Goal: Task Accomplishment & Management: Use online tool/utility

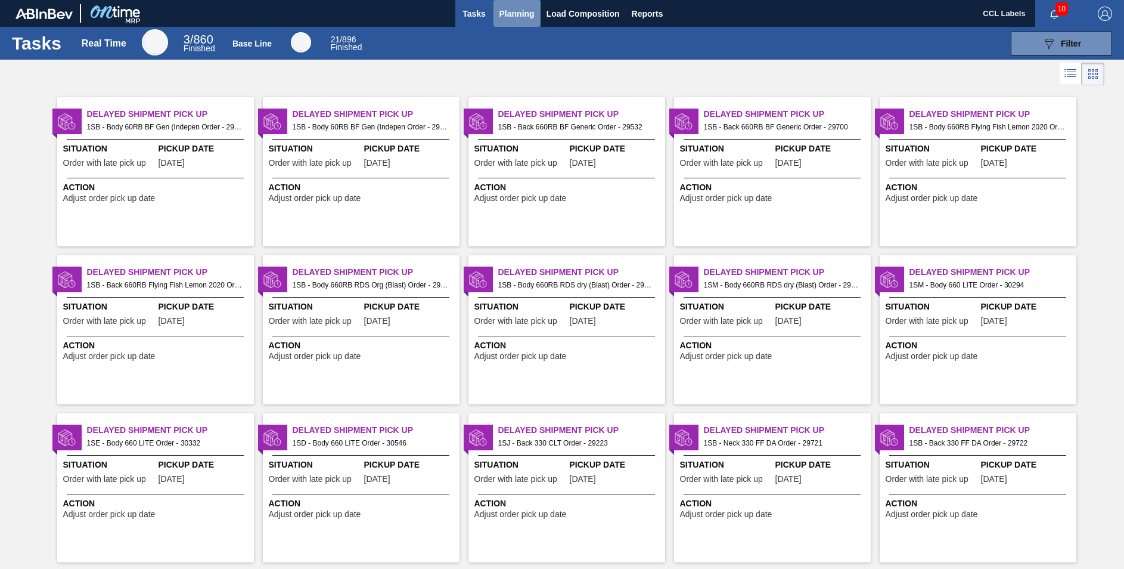
click at [517, 11] on span "Planning" at bounding box center [517, 14] width 35 height 14
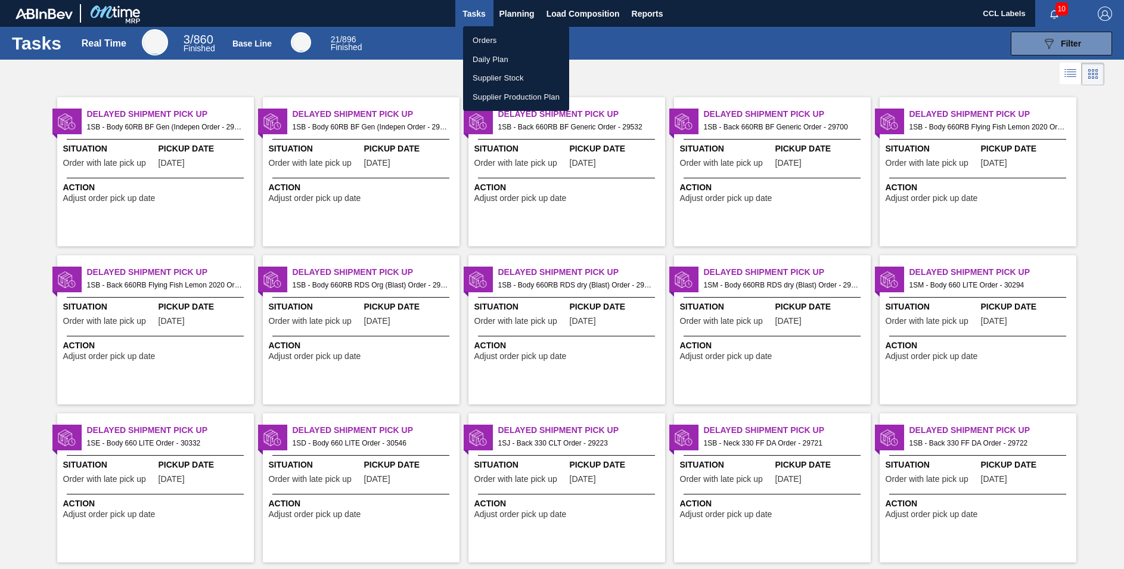
drag, startPoint x: 483, startPoint y: 36, endPoint x: 595, endPoint y: 132, distance: 147.5
click at [483, 36] on li "Orders" at bounding box center [516, 40] width 106 height 19
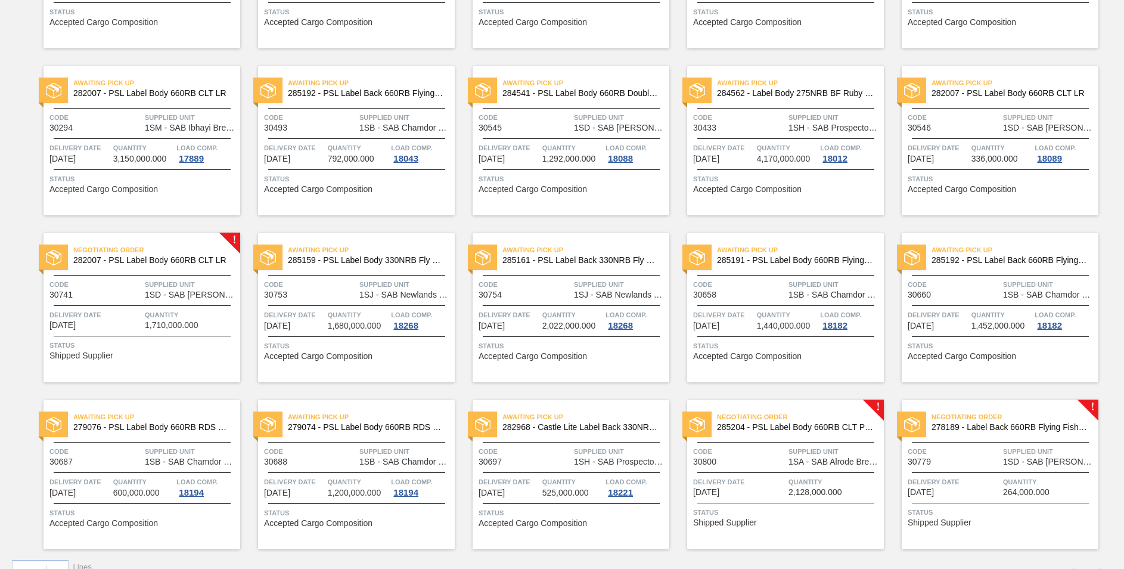
scroll to position [732, 0]
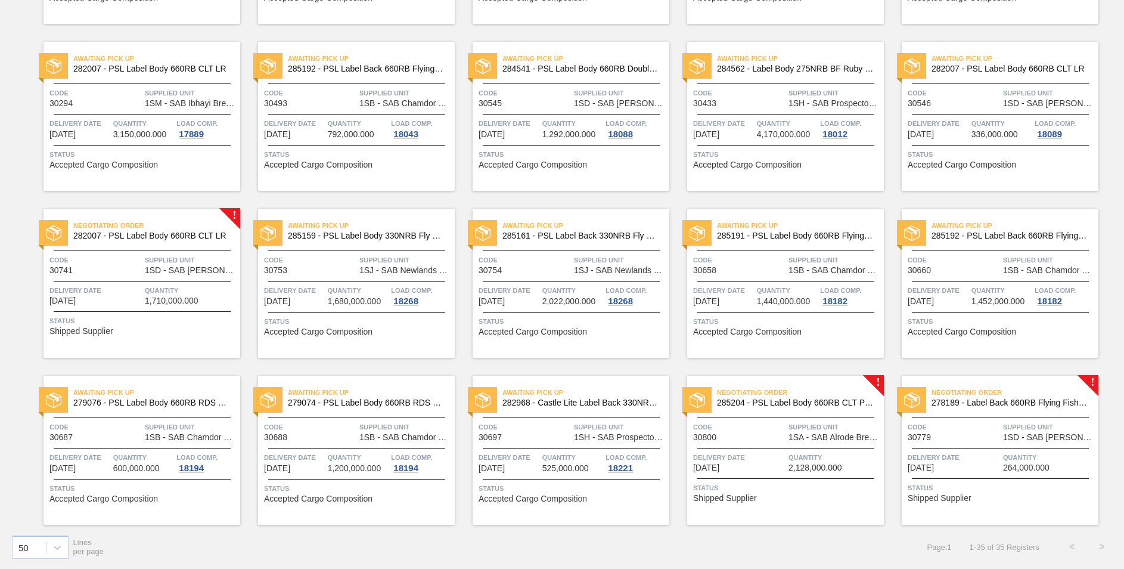
click at [759, 401] on span "285204 - PSL Label Body 660RB CLT PU 25" at bounding box center [795, 402] width 157 height 9
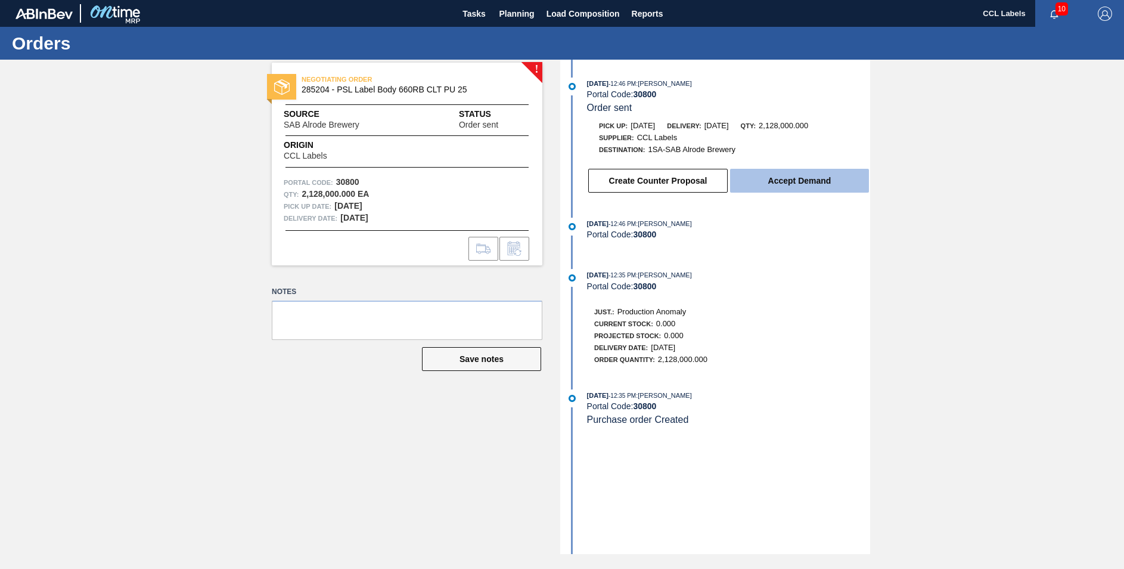
click at [790, 180] on button "Accept Demand" at bounding box center [799, 181] width 139 height 24
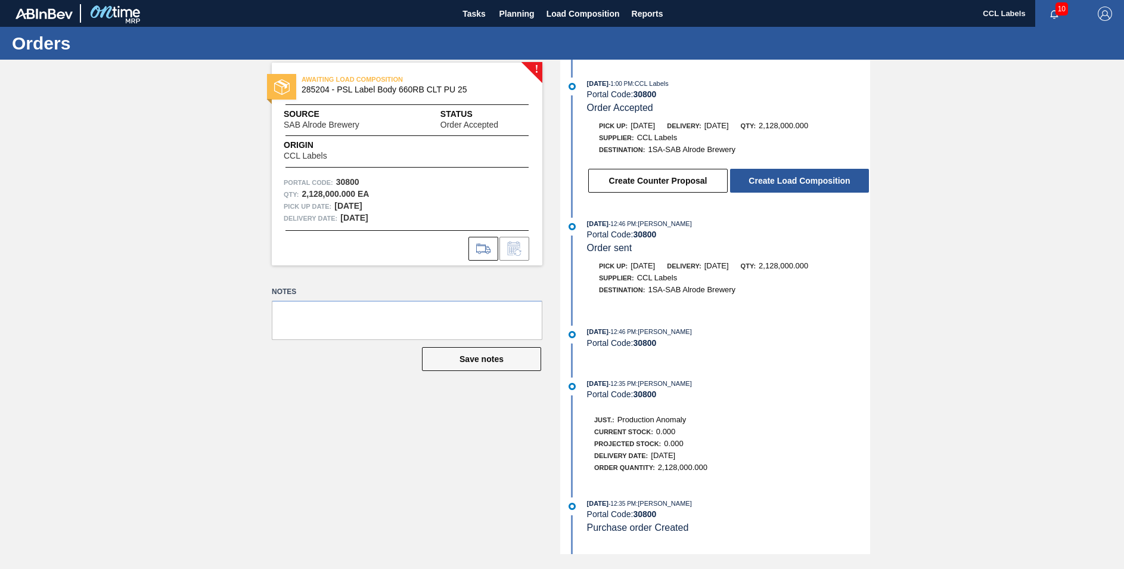
click at [790, 180] on button "Create Load Composition" at bounding box center [799, 181] width 139 height 24
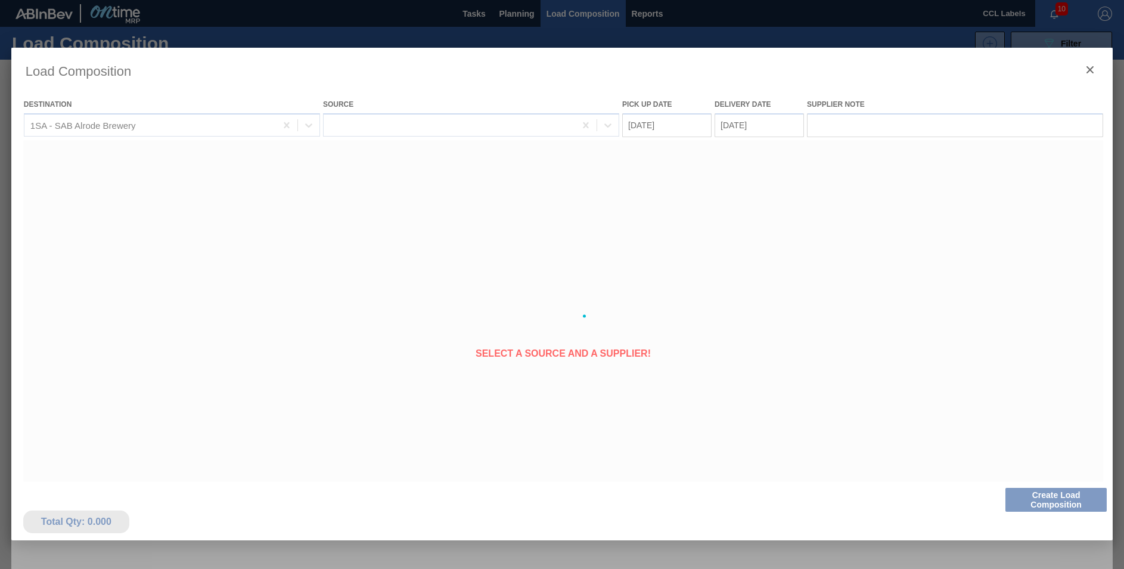
type Date "[DATE]"
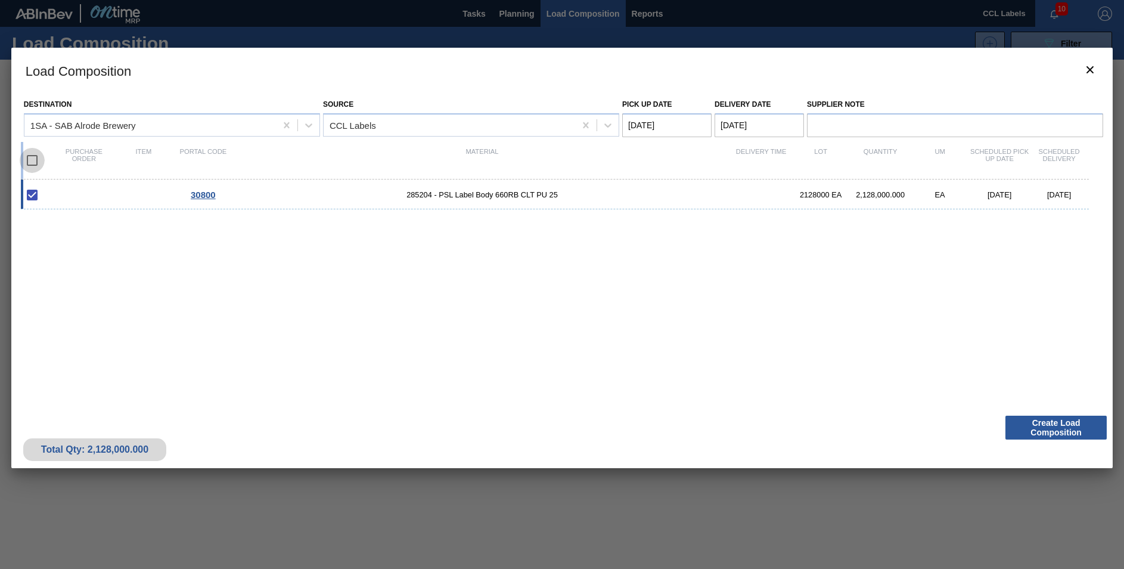
click at [34, 162] on input "checkbox" at bounding box center [32, 160] width 25 height 25
checkbox input "true"
click at [1050, 424] on button "Create Load Composition" at bounding box center [1056, 427] width 101 height 24
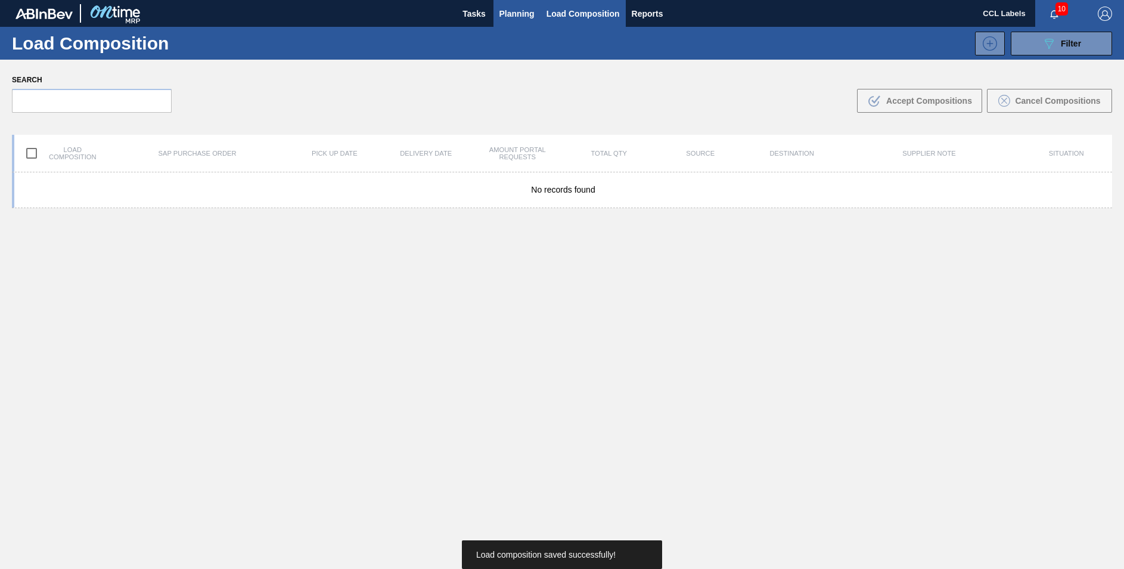
click at [504, 15] on span "Planning" at bounding box center [517, 14] width 35 height 14
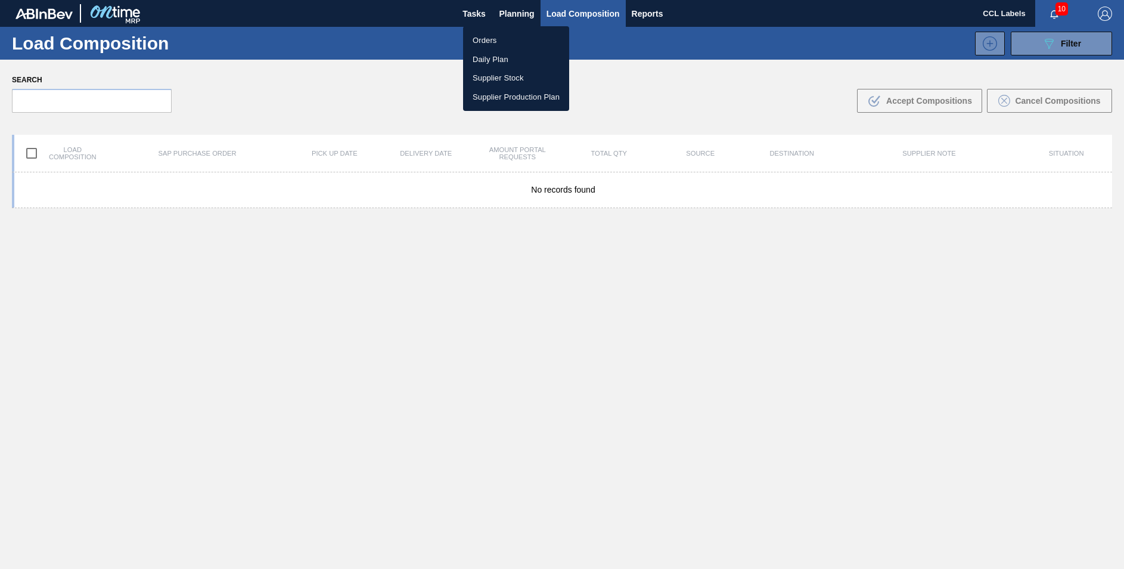
click at [520, 8] on div at bounding box center [562, 284] width 1124 height 569
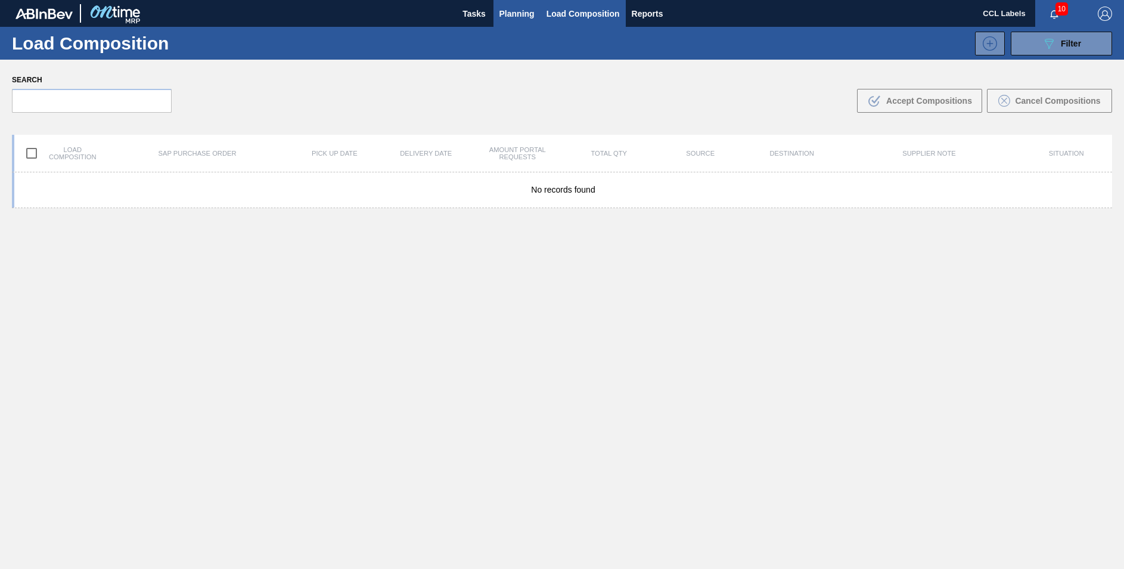
click at [523, 15] on span "Planning" at bounding box center [517, 14] width 35 height 14
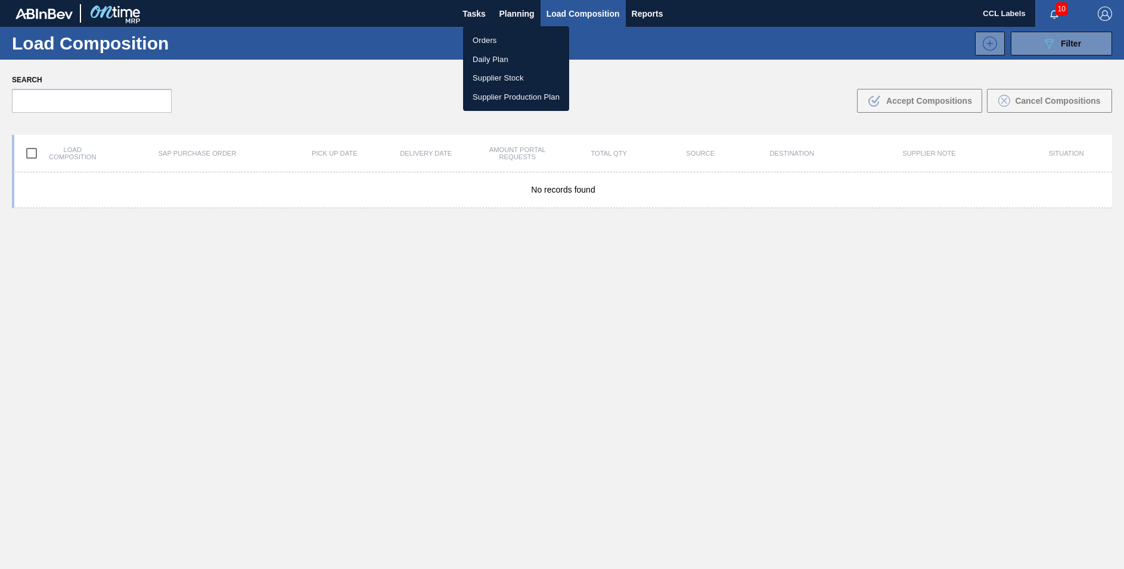
click at [479, 40] on li "Orders" at bounding box center [516, 40] width 106 height 19
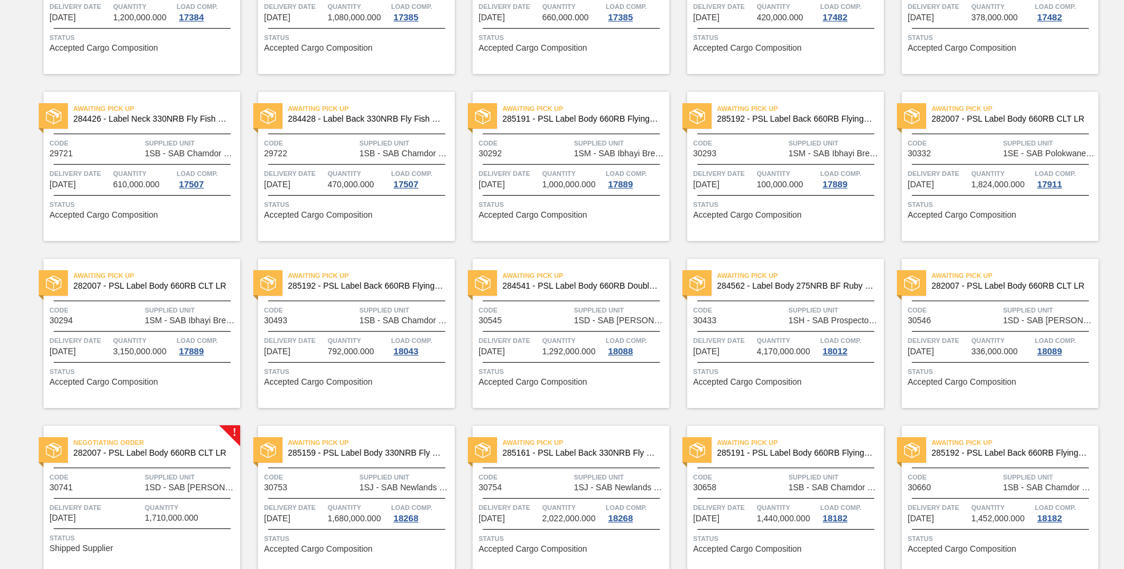
scroll to position [715, 0]
